Goal: Task Accomplishment & Management: Use online tool/utility

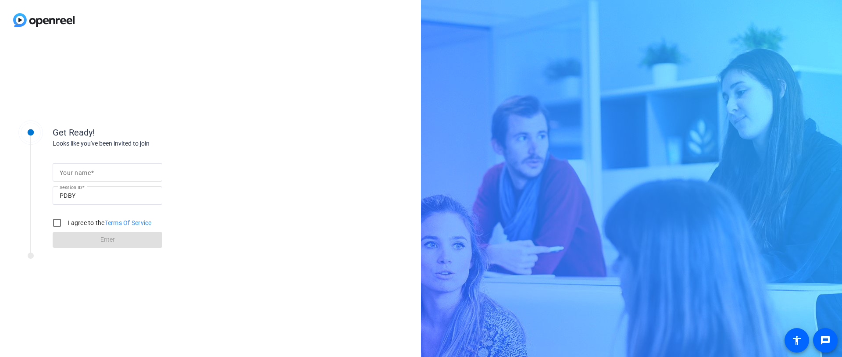
click at [82, 170] on mat-label "Your name" at bounding box center [75, 172] width 31 height 7
click at [82, 170] on input "Your name" at bounding box center [108, 172] width 96 height 11
type input "[PERSON_NAME]"
click at [59, 224] on input "I agree to the Terms Of Service" at bounding box center [57, 223] width 18 height 18
checkbox input "true"
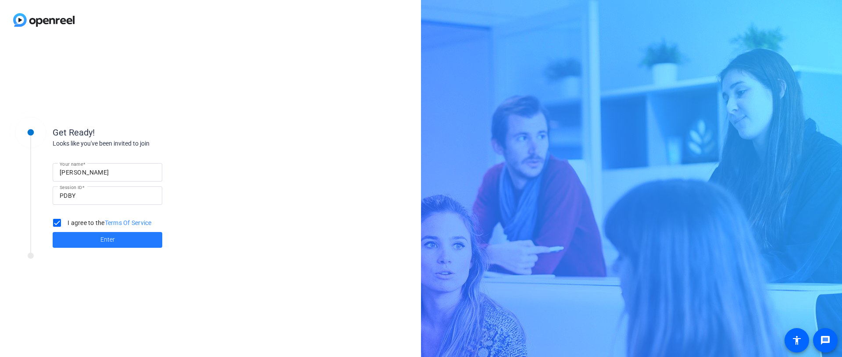
click at [82, 241] on span at bounding box center [108, 239] width 110 height 21
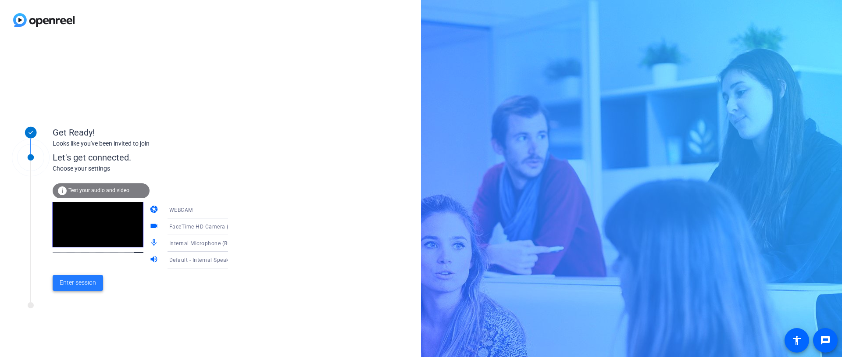
click at [82, 286] on span "Enter session" at bounding box center [78, 282] width 36 height 9
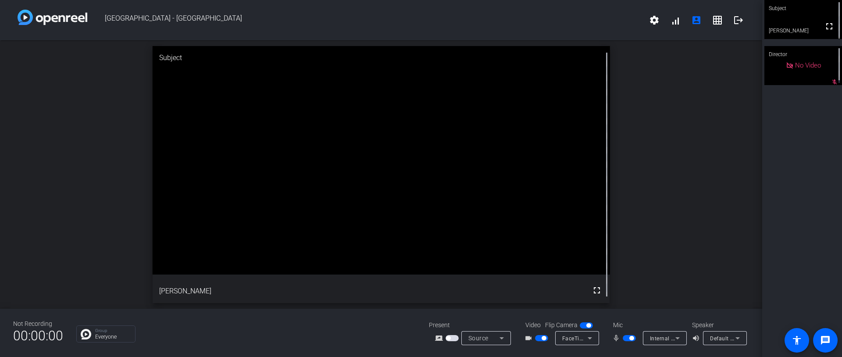
click at [165, 59] on div "Subject" at bounding box center [382, 58] width 458 height 24
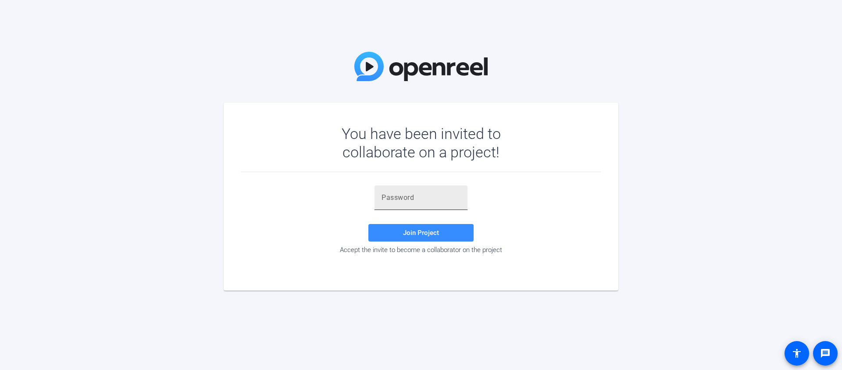
click at [429, 192] on div at bounding box center [421, 198] width 79 height 25
paste input ")WqU~L"
type input ")WqU~L"
click at [415, 237] on span at bounding box center [420, 232] width 105 height 21
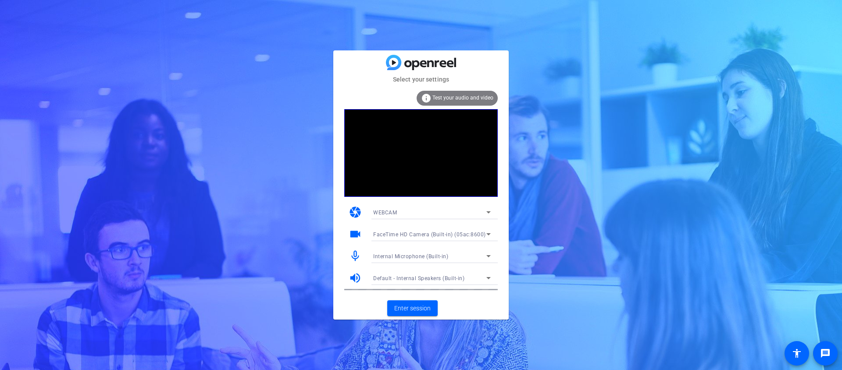
click at [488, 236] on icon at bounding box center [488, 234] width 11 height 11
click at [488, 236] on div at bounding box center [421, 185] width 842 height 370
click at [488, 212] on icon at bounding box center [489, 212] width 4 height 2
click at [488, 212] on div at bounding box center [421, 185] width 842 height 370
click at [423, 310] on span "Enter session" at bounding box center [412, 308] width 36 height 9
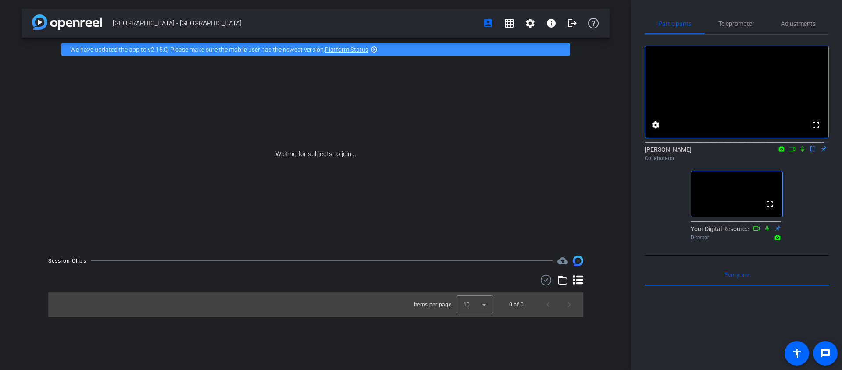
click at [808, 153] on mat-icon "flip" at bounding box center [813, 149] width 11 height 8
click at [738, 22] on span "Teleprompter" at bounding box center [737, 24] width 36 height 6
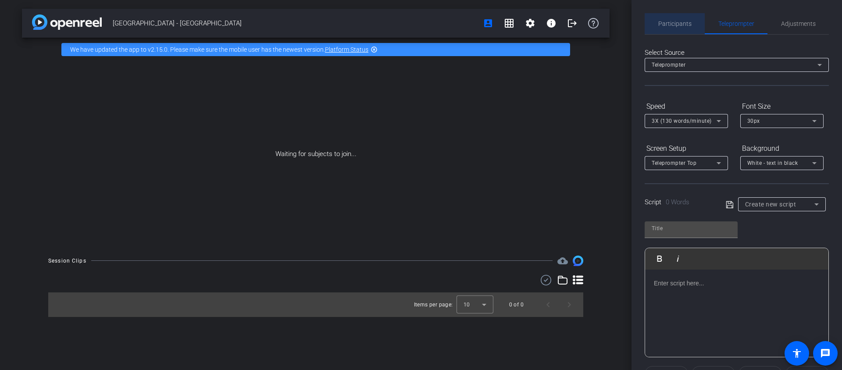
click at [684, 22] on span "Participants" at bounding box center [674, 24] width 33 height 6
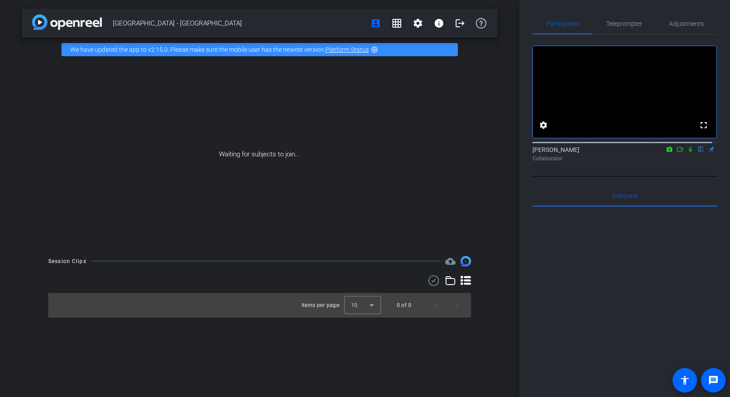
click at [375, 48] on mat-icon "highlight_off" at bounding box center [374, 49] width 7 height 7
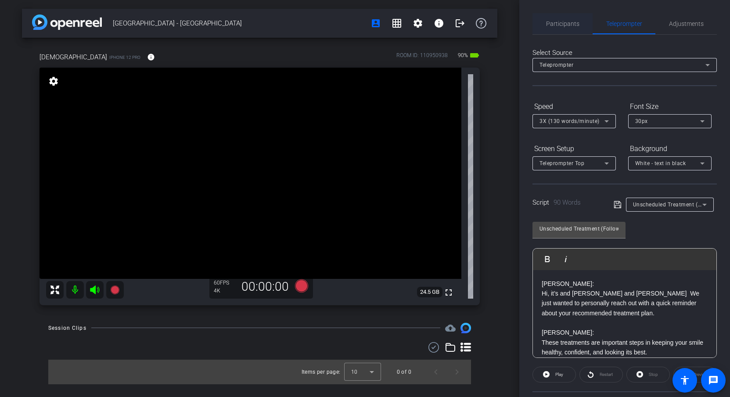
scroll to position [2, 0]
click at [564, 29] on span "Participants" at bounding box center [562, 22] width 33 height 21
click at [513, 53] on div "[GEOGRAPHIC_DATA] - Viridian account_box grid_on settings info logout Christi i…" at bounding box center [259, 198] width 519 height 397
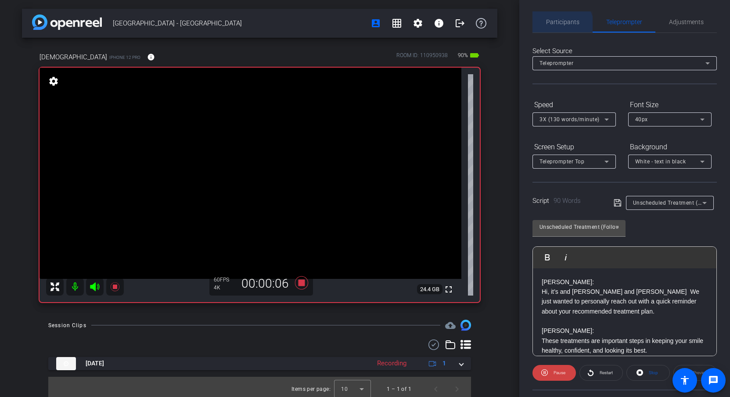
click at [561, 26] on span "Participants" at bounding box center [562, 21] width 33 height 21
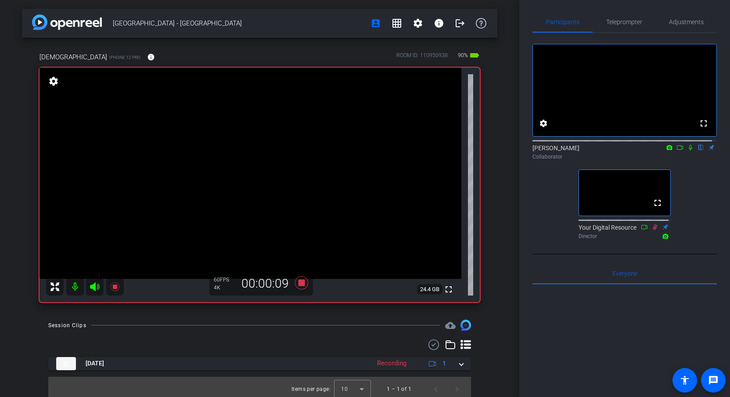
click at [685, 161] on div "[PERSON_NAME] flip Collaborator" at bounding box center [624, 151] width 184 height 17
click at [688, 150] on icon at bounding box center [690, 148] width 5 height 6
click at [687, 150] on icon at bounding box center [690, 147] width 7 height 6
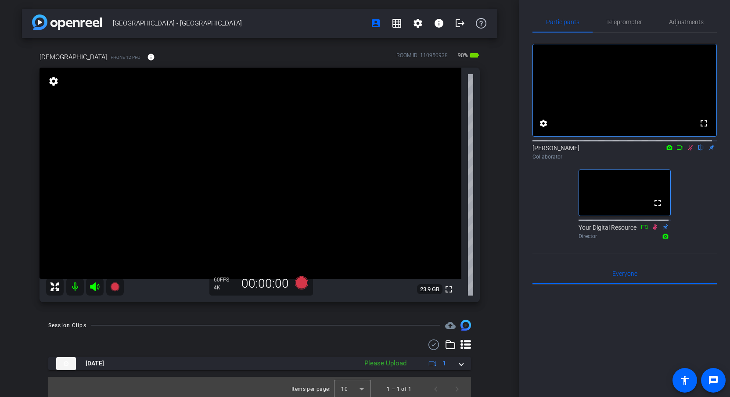
click at [688, 150] on icon at bounding box center [690, 148] width 5 height 6
click at [688, 149] on icon at bounding box center [690, 146] width 4 height 6
click at [688, 149] on icon at bounding box center [690, 146] width 5 height 6
click at [688, 149] on icon at bounding box center [690, 146] width 4 height 6
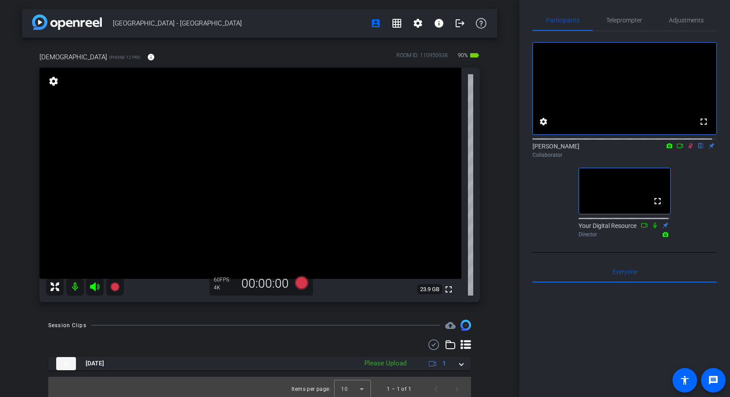
click at [687, 149] on icon at bounding box center [690, 146] width 7 height 6
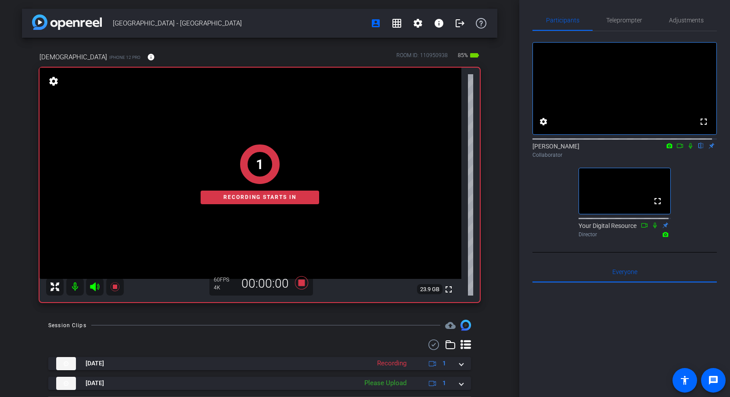
click at [687, 149] on icon at bounding box center [690, 146] width 7 height 6
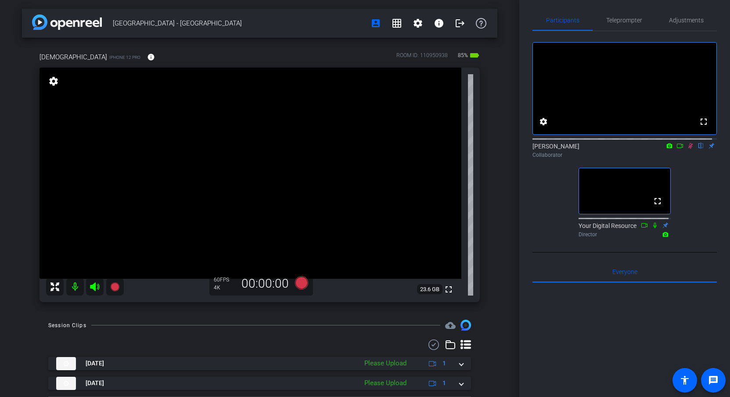
click at [687, 149] on icon at bounding box center [690, 146] width 7 height 6
click at [688, 149] on icon at bounding box center [690, 146] width 4 height 6
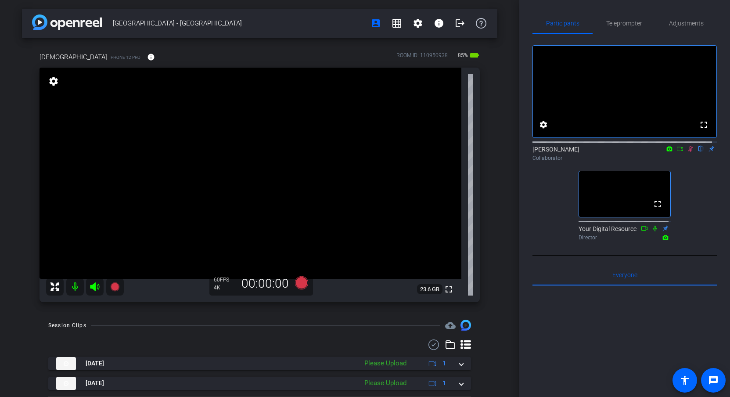
scroll to position [0, 0]
click at [687, 152] on icon at bounding box center [690, 149] width 7 height 6
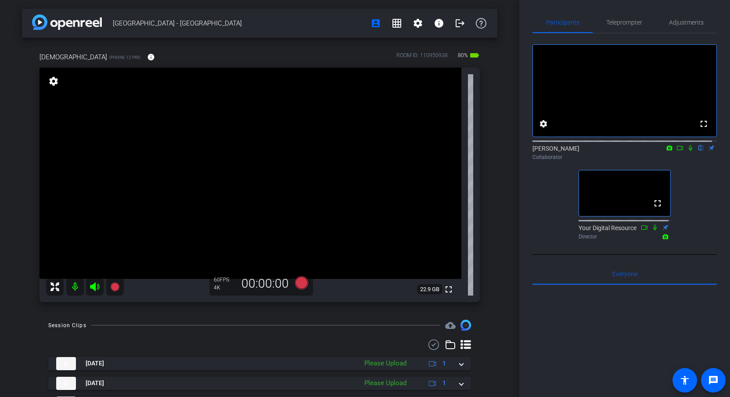
scroll to position [2, 0]
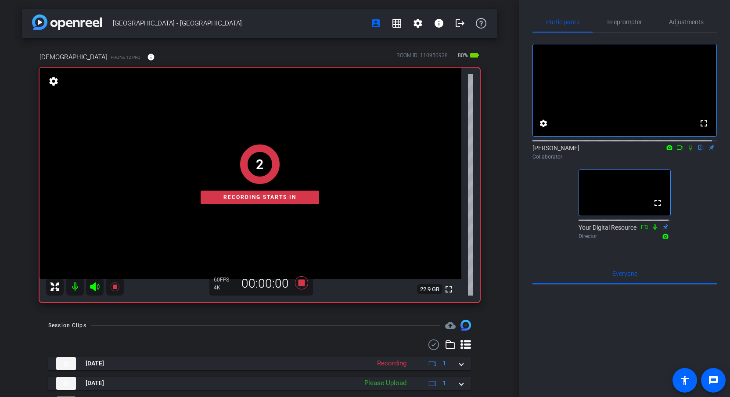
click at [688, 150] on icon at bounding box center [690, 148] width 4 height 6
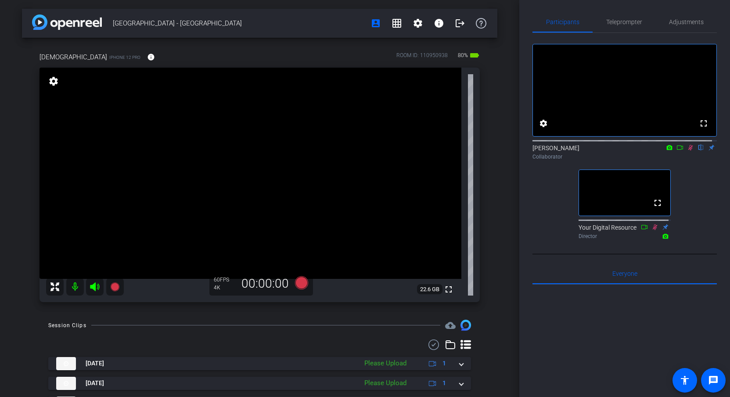
click at [685, 151] on mat-icon at bounding box center [690, 147] width 11 height 8
